Goal: Task Accomplishment & Management: Manage account settings

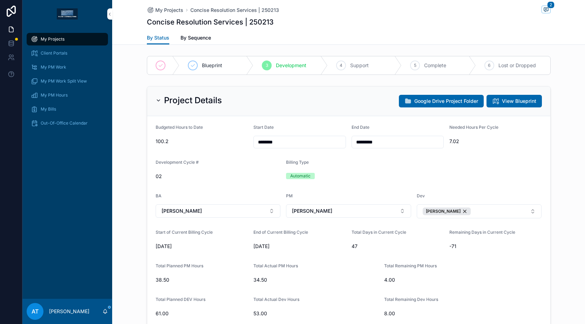
scroll to position [764, 0]
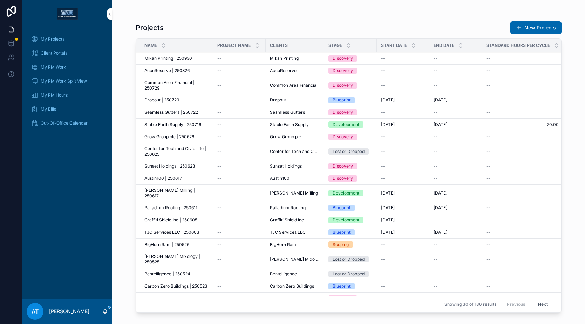
click at [67, 42] on div "My Projects" at bounding box center [67, 39] width 73 height 11
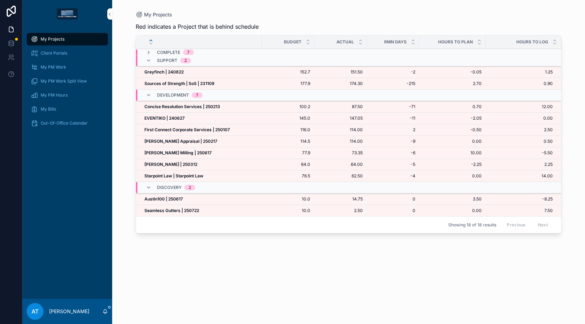
click at [189, 165] on div "[PERSON_NAME] | 250312 [PERSON_NAME] | 250312" at bounding box center [200, 165] width 113 height 6
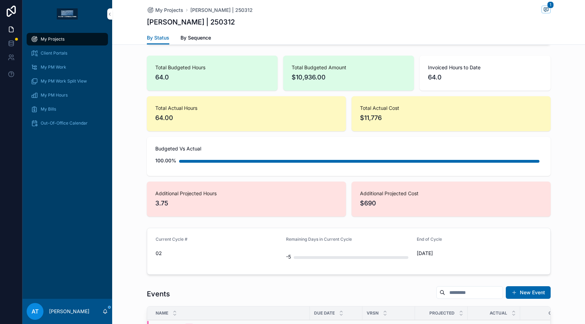
scroll to position [569, 0]
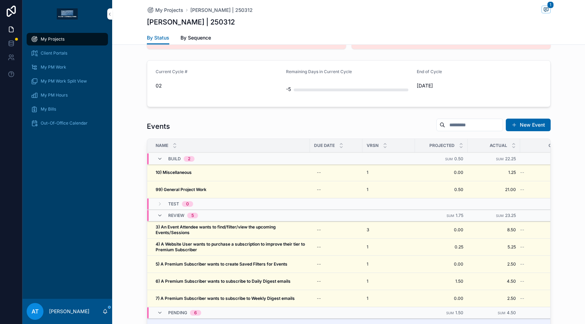
click at [241, 171] on div "10) Miscellaneous 10) Miscellaneous" at bounding box center [231, 173] width 150 height 6
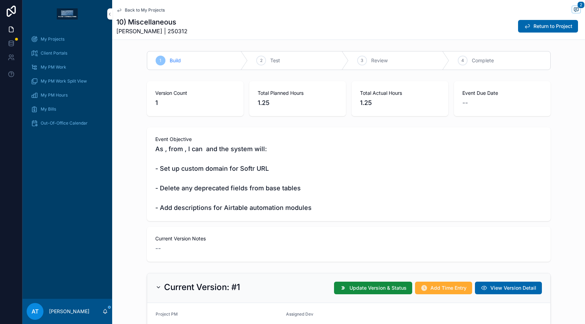
scroll to position [2, 0]
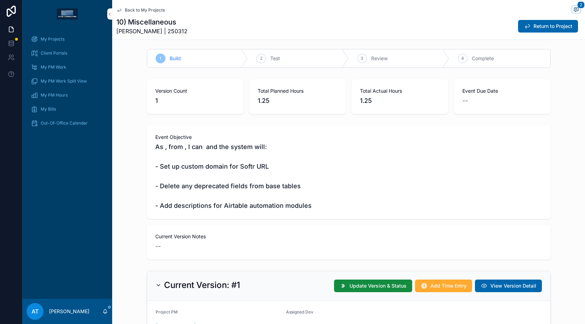
click at [523, 27] on icon "scrollable content" at bounding box center [526, 26] width 7 height 7
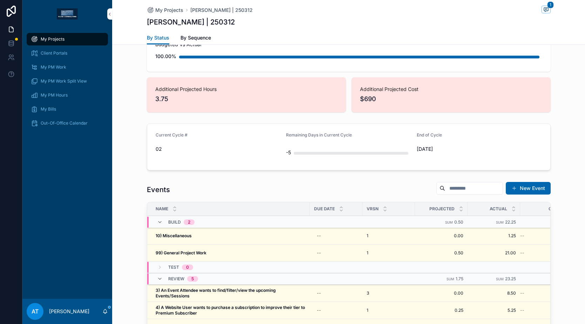
scroll to position [565, 0]
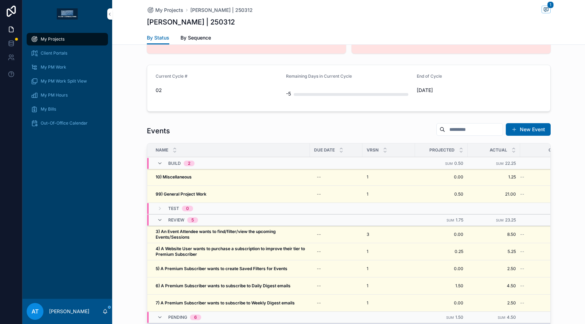
click at [63, 37] on span "My Projects" at bounding box center [53, 39] width 24 height 6
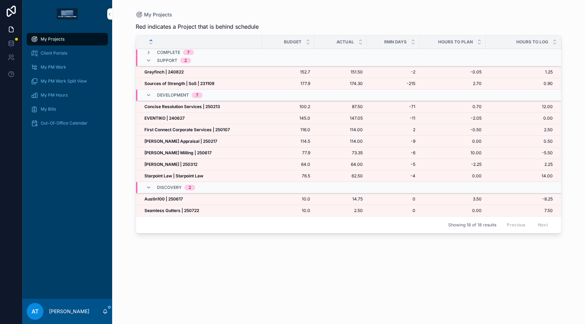
click at [203, 178] on strong "Starpoint Law | Starpoint Law" at bounding box center [173, 175] width 59 height 5
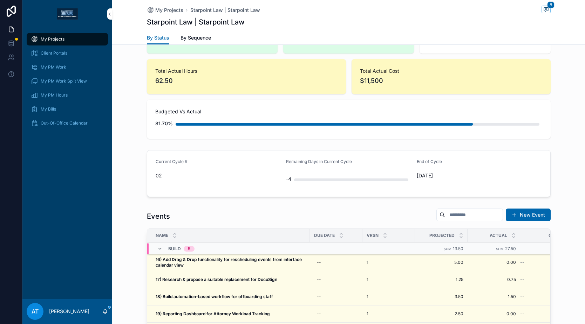
scroll to position [673, 0]
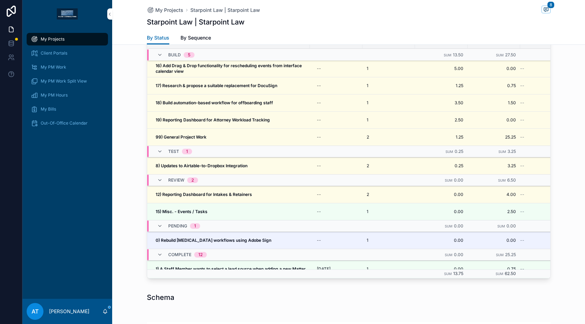
click at [214, 211] on div "15) Misc. - Events / Tasks 15) Misc. - Events / Tasks" at bounding box center [231, 212] width 150 height 6
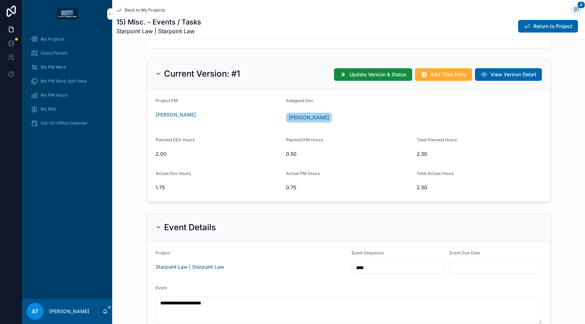
scroll to position [194, 0]
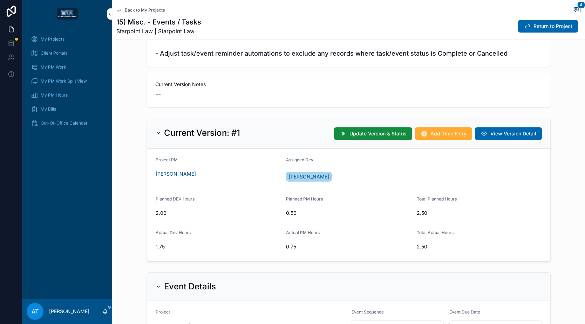
click at [366, 136] on span "Update Version & Status" at bounding box center [377, 133] width 57 height 7
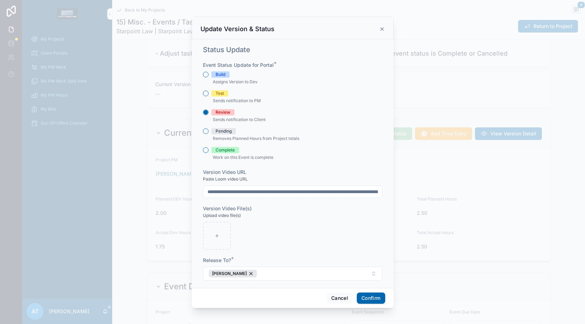
click at [221, 150] on div "Complete" at bounding box center [224, 150] width 19 height 6
click at [208, 150] on button "Complete" at bounding box center [206, 150] width 6 height 6
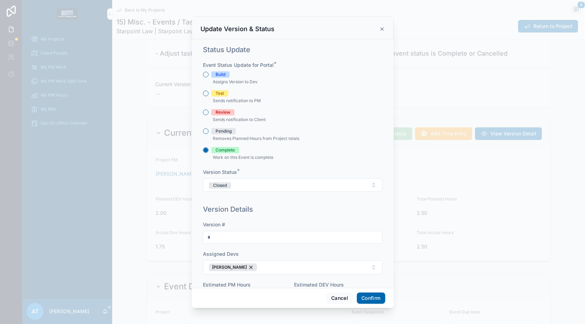
click at [365, 297] on button "Confirm" at bounding box center [371, 298] width 28 height 11
